Goal: Information Seeking & Learning: Learn about a topic

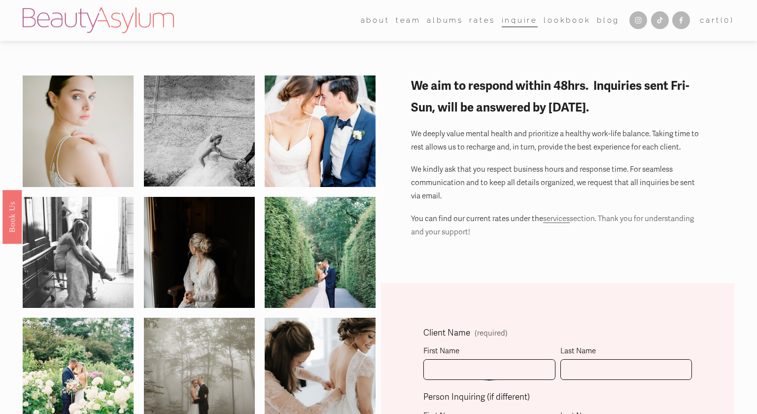
click at [477, 19] on link "Rates" at bounding box center [482, 20] width 26 height 15
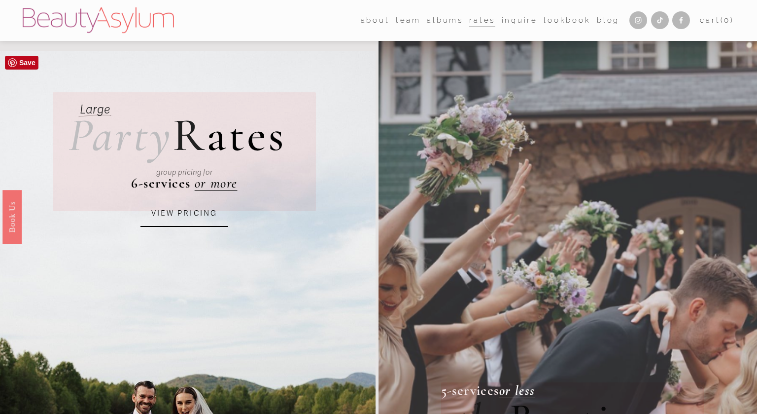
click at [171, 207] on link "VIEW PRICING" at bounding box center [185, 213] width 88 height 27
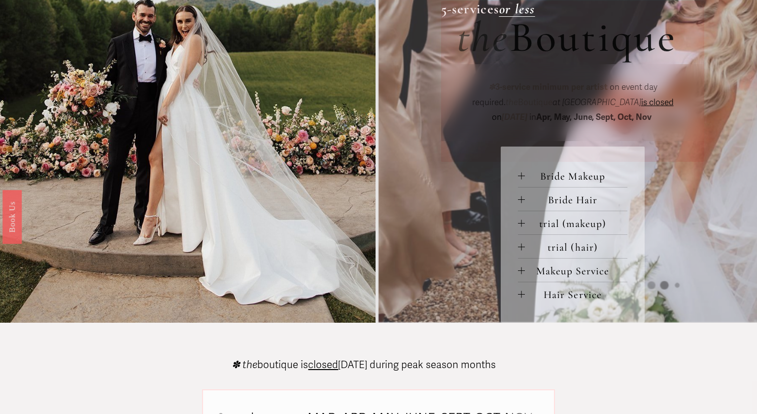
scroll to position [409, 0]
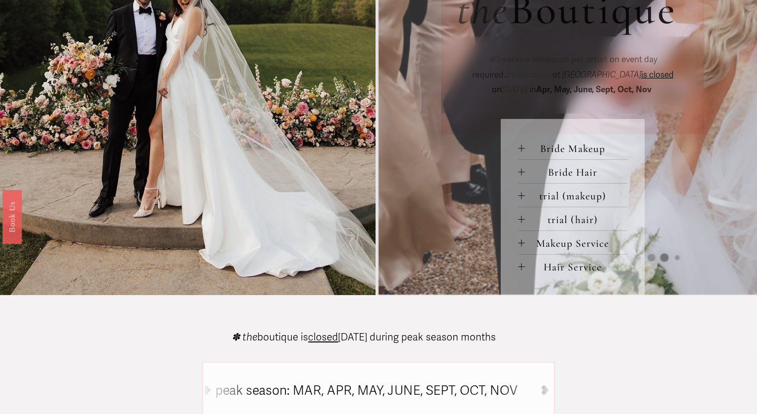
click at [564, 147] on span "Bride Makeup" at bounding box center [576, 148] width 103 height 13
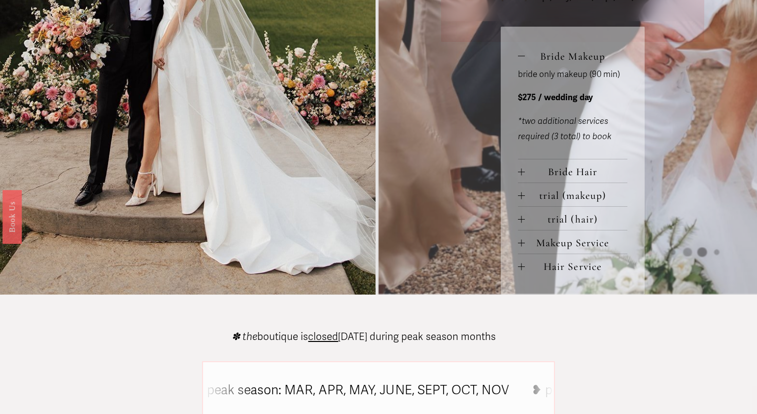
scroll to position [509, 0]
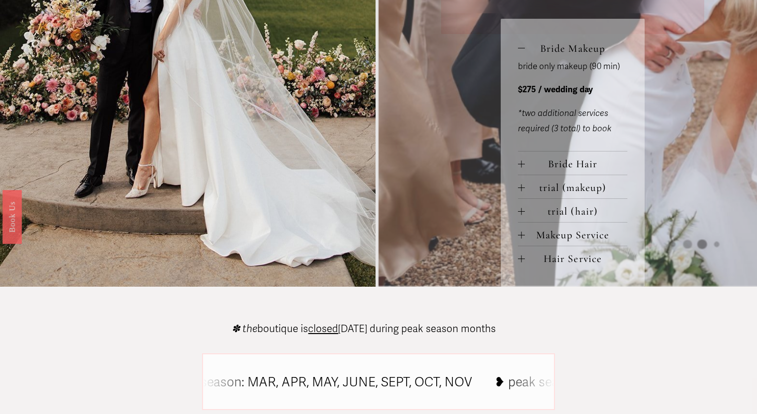
click at [589, 164] on span "Bride Hair" at bounding box center [576, 163] width 103 height 13
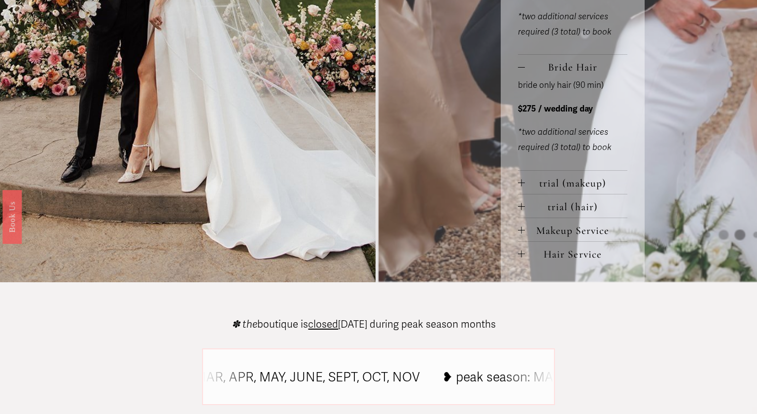
scroll to position [608, 0]
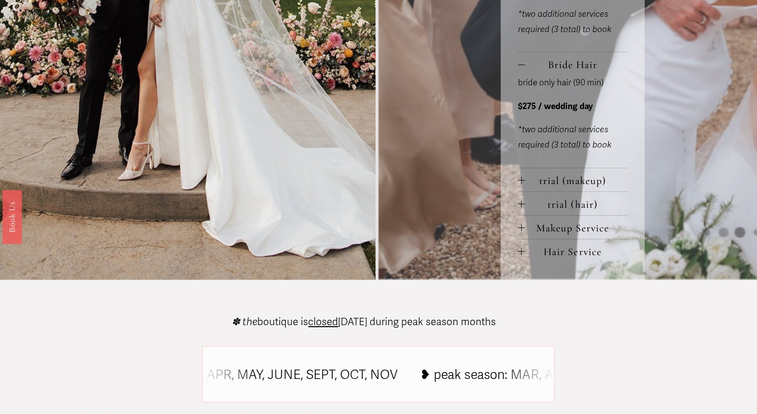
click at [589, 183] on span "trial (makeup)" at bounding box center [576, 180] width 103 height 13
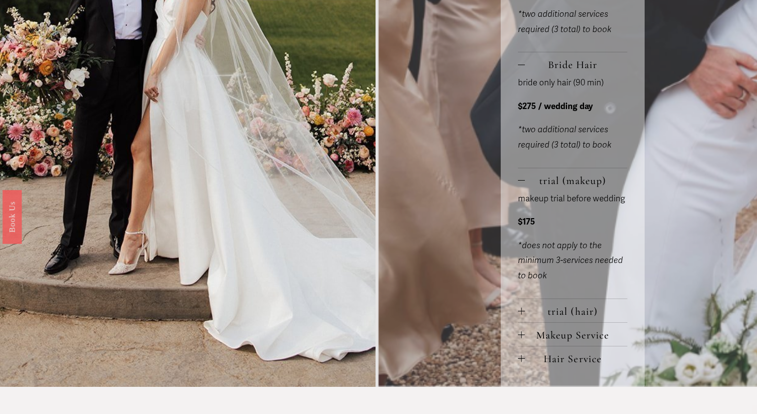
click at [581, 310] on span "trial (hair)" at bounding box center [576, 311] width 103 height 13
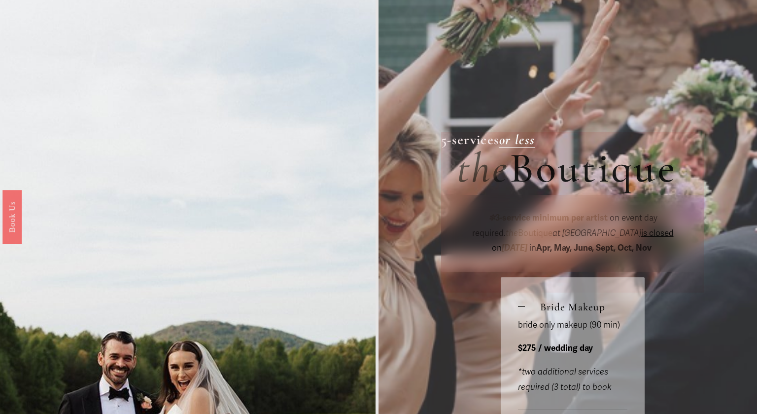
scroll to position [0, 0]
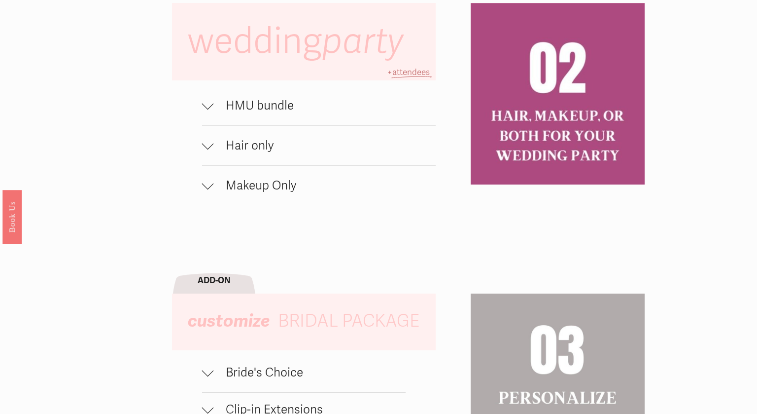
scroll to position [708, 0]
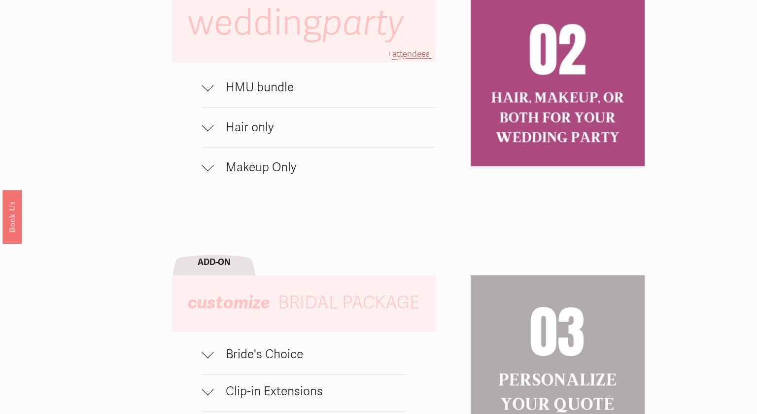
click at [263, 130] on span "Hair only" at bounding box center [325, 127] width 222 height 15
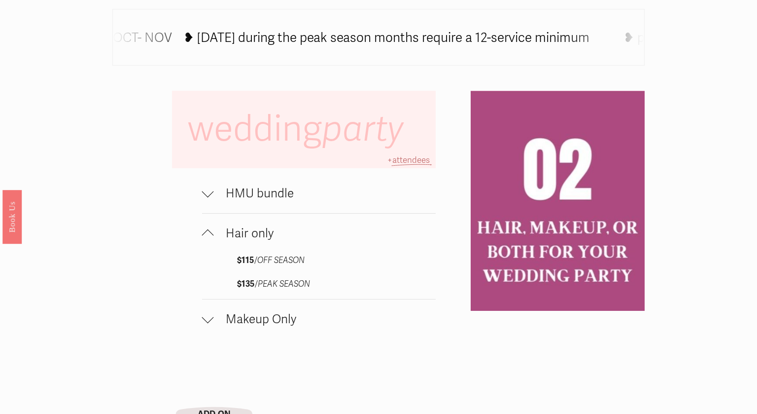
scroll to position [599, 0]
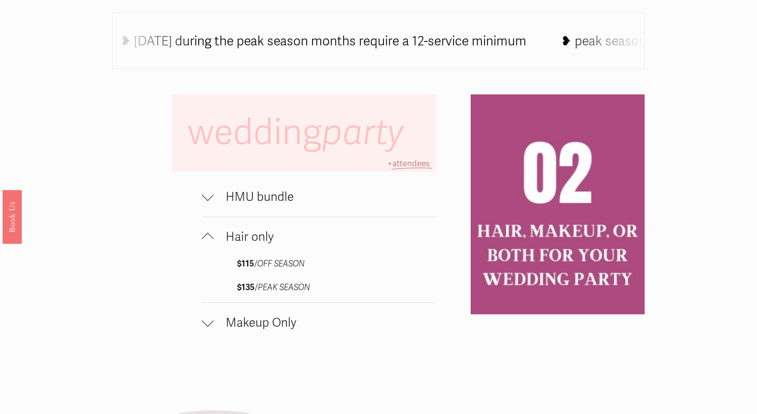
click at [278, 198] on span "HMU bundle" at bounding box center [325, 196] width 222 height 15
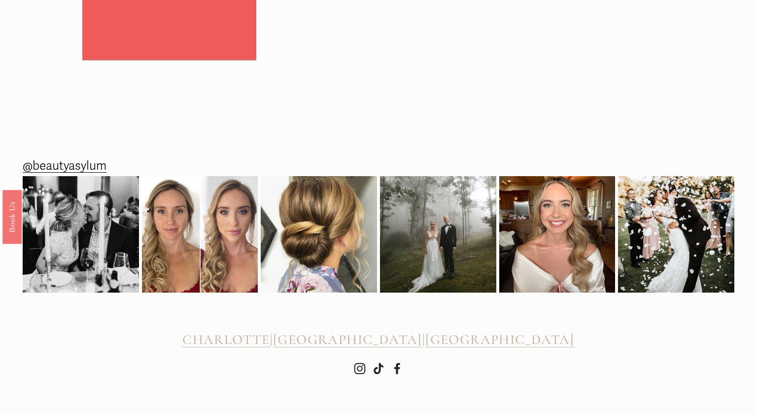
scroll to position [1552, 0]
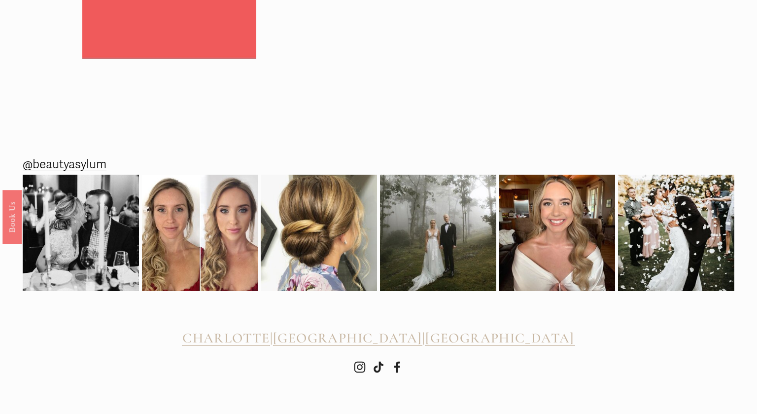
click at [462, 337] on span "[GEOGRAPHIC_DATA]" at bounding box center [499, 337] width 149 height 17
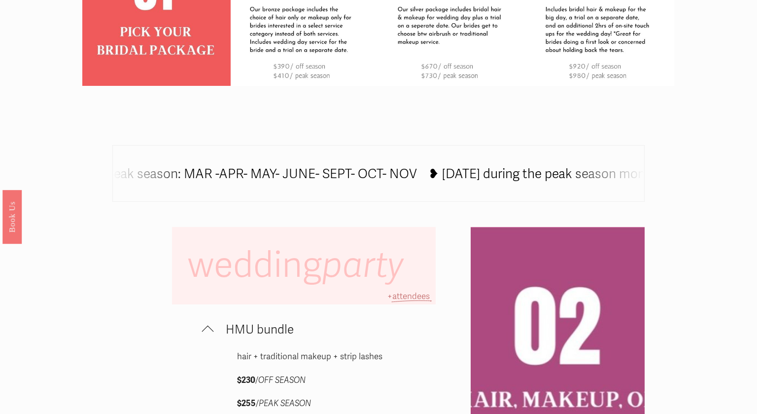
scroll to position [0, 0]
